Goal: Task Accomplishment & Management: Complete application form

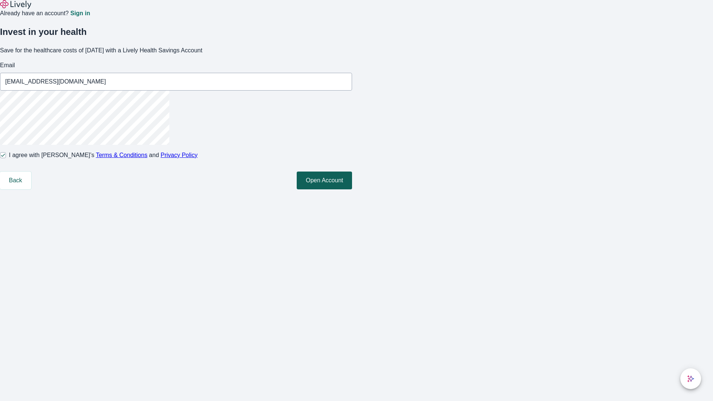
click at [352, 189] on button "Open Account" at bounding box center [324, 181] width 55 height 18
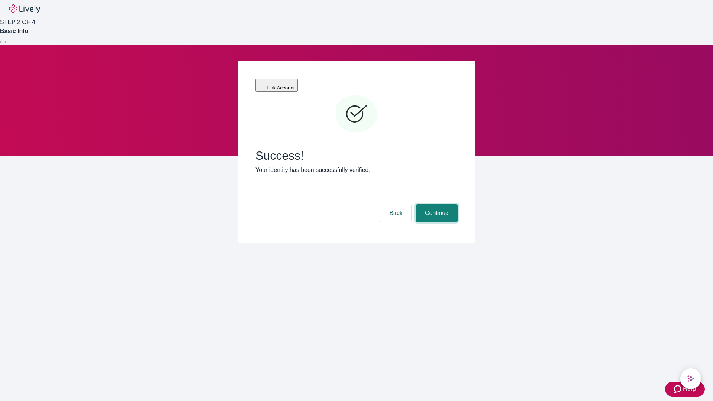
click at [436, 204] on button "Continue" at bounding box center [437, 213] width 42 height 18
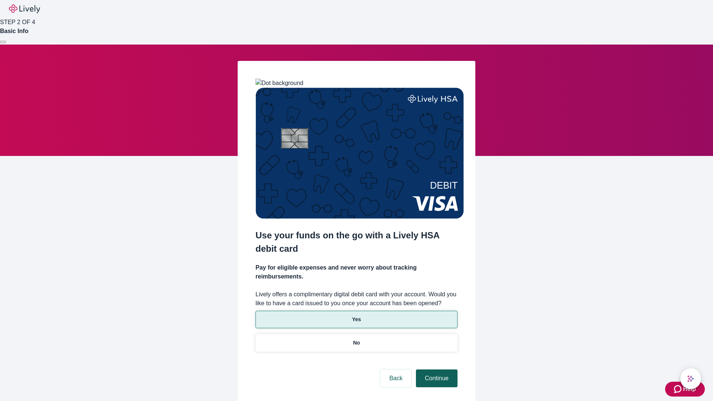
click at [356, 339] on p "No" at bounding box center [356, 343] width 7 height 8
click at [436, 370] on button "Continue" at bounding box center [437, 379] width 42 height 18
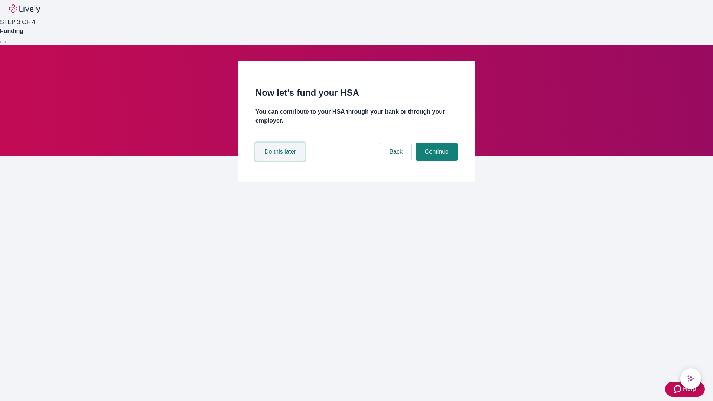
click at [281, 161] on button "Do this later" at bounding box center [280, 152] width 49 height 18
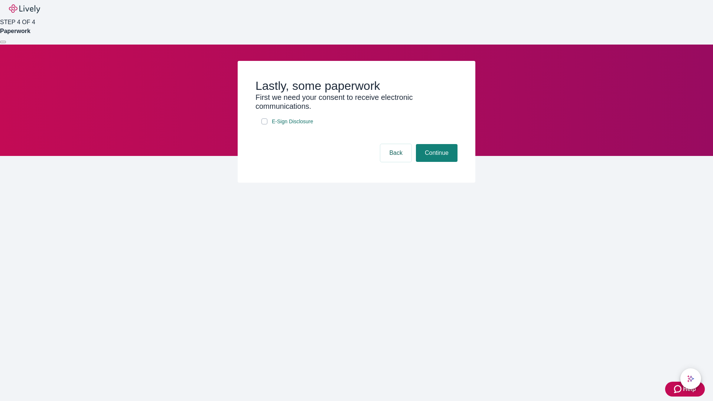
click at [264, 124] on input "E-Sign Disclosure" at bounding box center [265, 121] width 6 height 6
checkbox input "true"
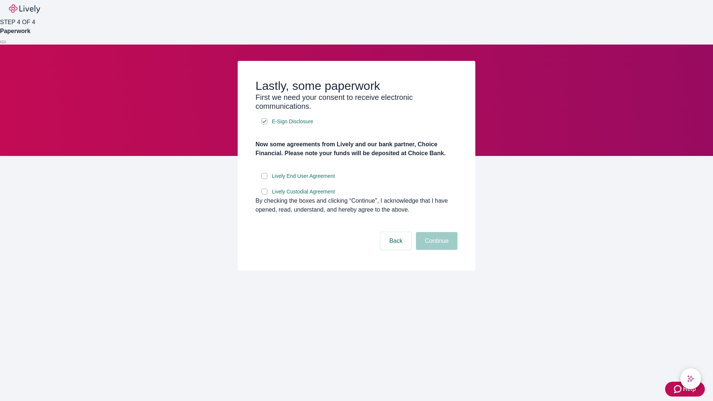
click at [264, 179] on input "Lively End User Agreement" at bounding box center [265, 176] width 6 height 6
checkbox input "true"
click at [264, 195] on input "Lively Custodial Agreement" at bounding box center [265, 192] width 6 height 6
checkbox input "true"
click at [436, 250] on button "Continue" at bounding box center [437, 241] width 42 height 18
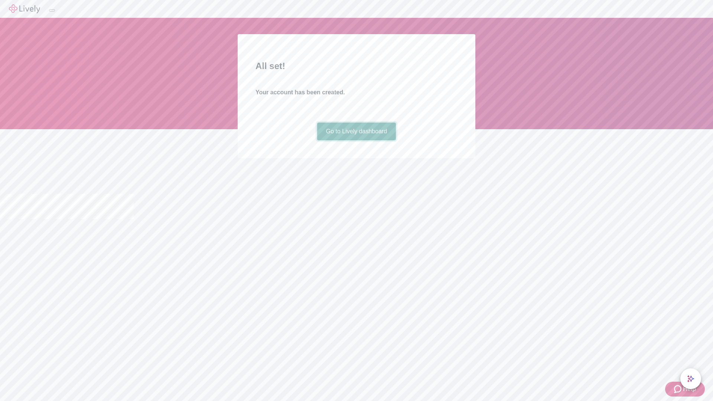
click at [356, 140] on link "Go to Lively dashboard" at bounding box center [356, 132] width 79 height 18
